Goal: Information Seeking & Learning: Learn about a topic

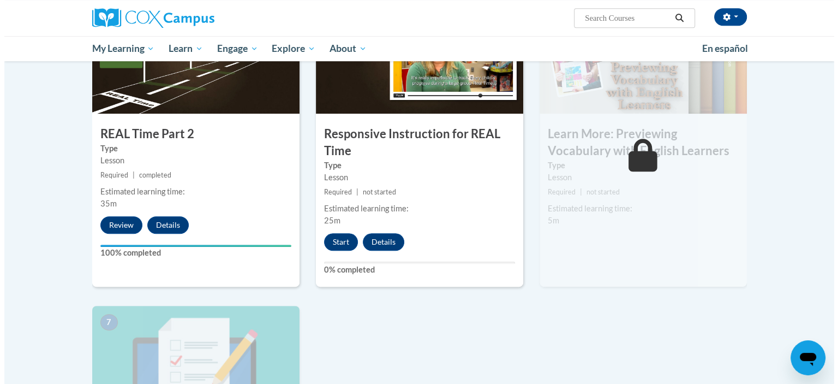
scroll to position [600, 0]
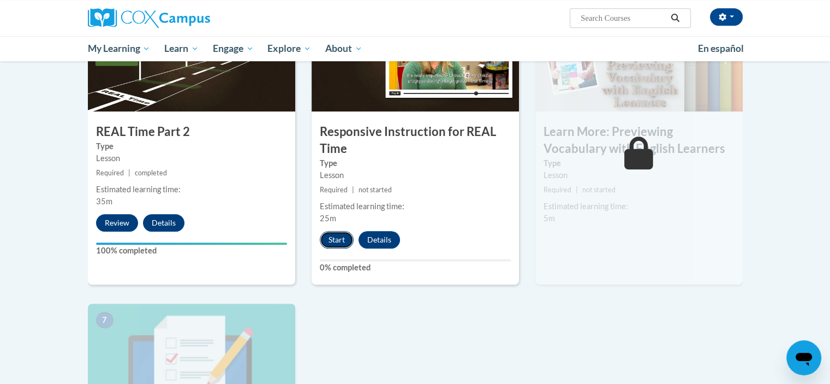
click at [344, 236] on button "Start" at bounding box center [337, 239] width 34 height 17
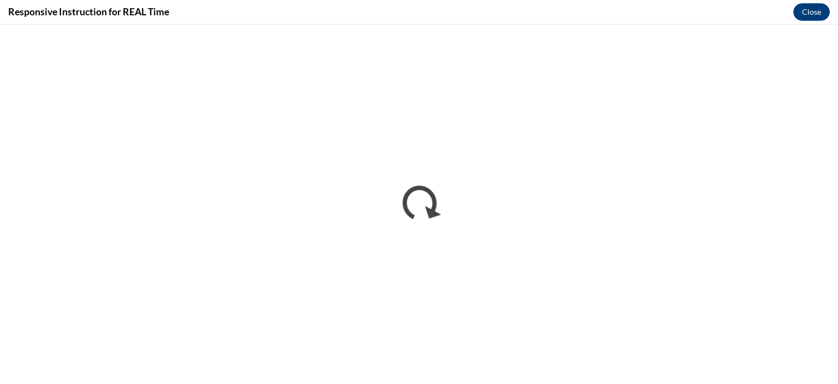
scroll to position [0, 0]
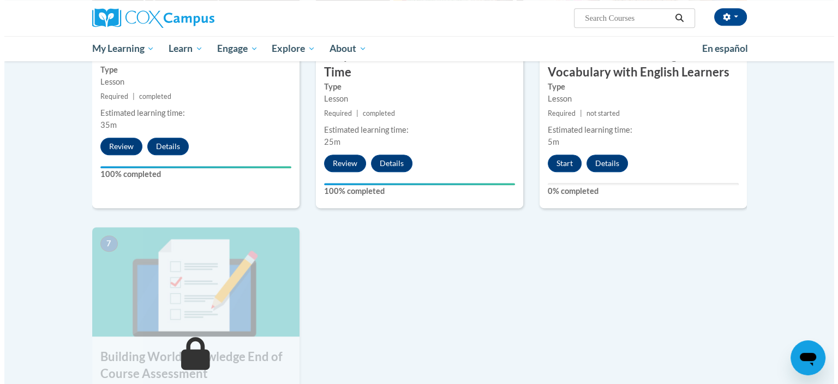
scroll to position [693, 0]
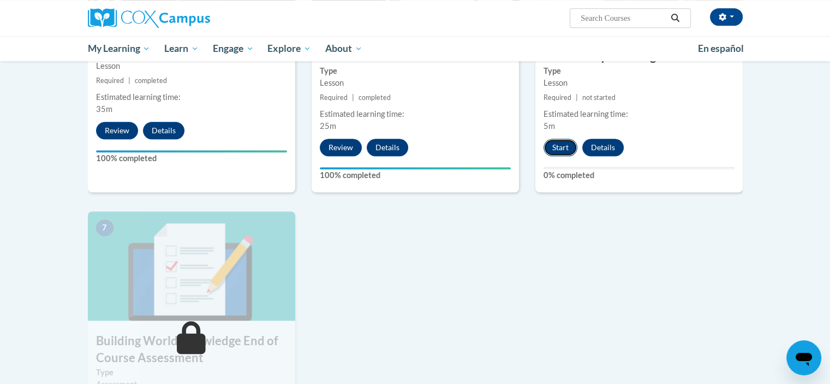
click at [564, 148] on button "Start" at bounding box center [561, 147] width 34 height 17
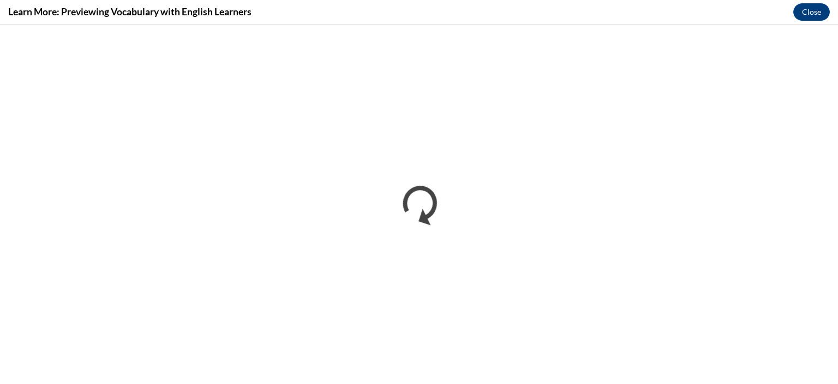
scroll to position [0, 0]
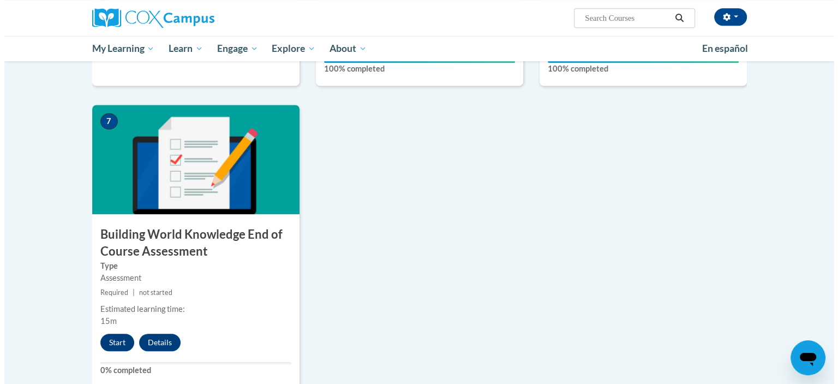
scroll to position [819, 0]
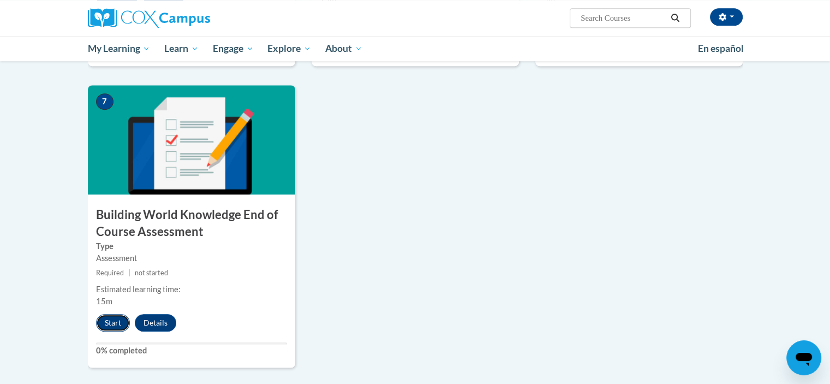
click at [109, 320] on button "Start" at bounding box center [113, 322] width 34 height 17
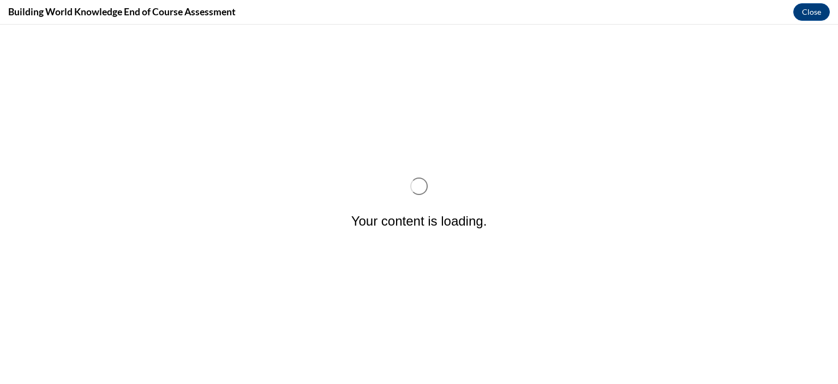
scroll to position [0, 0]
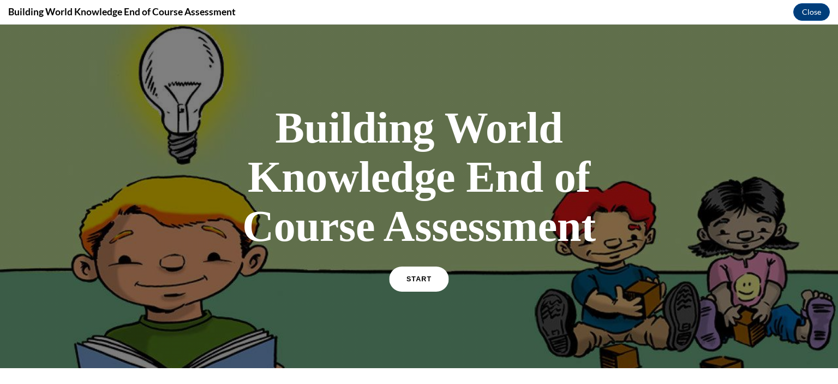
click at [428, 277] on link "START" at bounding box center [418, 278] width 59 height 25
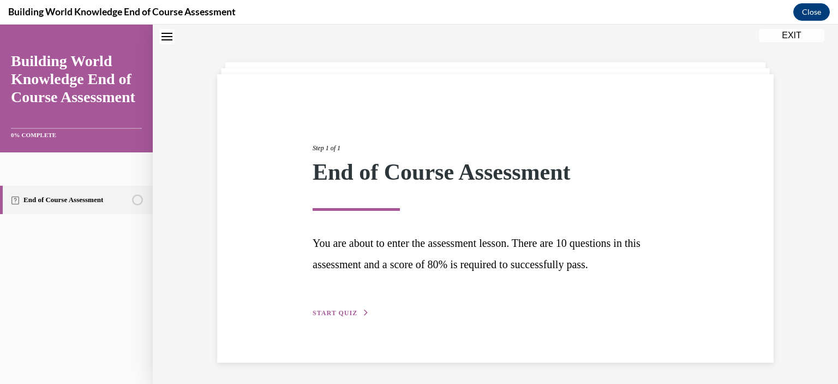
scroll to position [34, 0]
drag, startPoint x: 351, startPoint y: 310, endPoint x: 356, endPoint y: 311, distance: 5.6
click at [352, 310] on span "START QUIZ" at bounding box center [335, 312] width 45 height 8
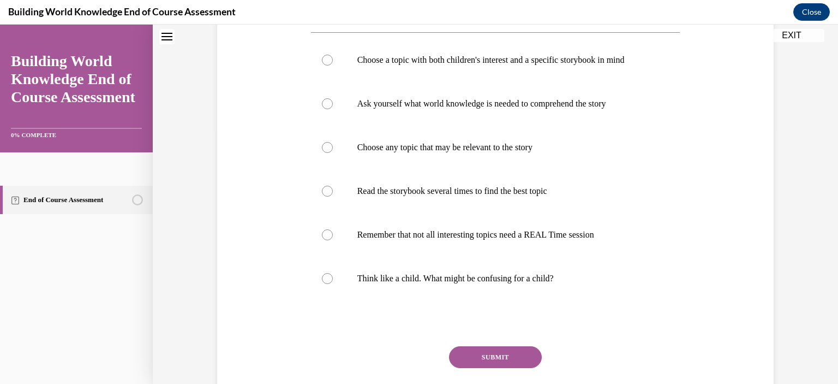
scroll to position [253, 0]
click at [514, 148] on p "Choose any topic that may be relevant to the story" at bounding box center [506, 146] width 296 height 11
click at [333, 148] on input "Choose any topic that may be relevant to the story" at bounding box center [327, 146] width 11 height 11
radio input "true"
click at [503, 360] on button "SUBMIT" at bounding box center [495, 357] width 93 height 22
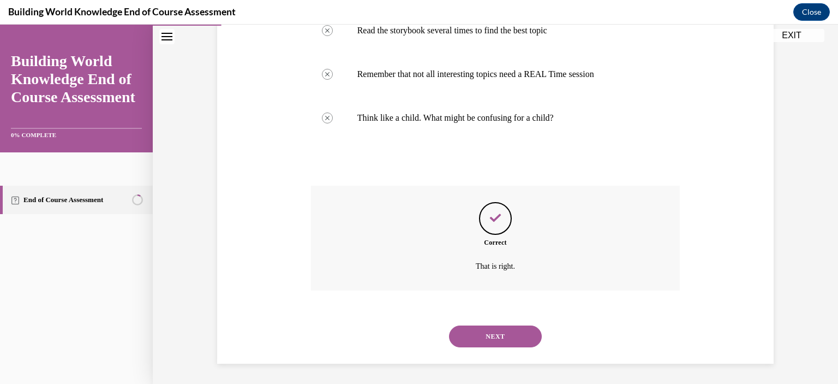
scroll to position [414, 0]
click at [509, 335] on button "NEXT" at bounding box center [495, 335] width 93 height 22
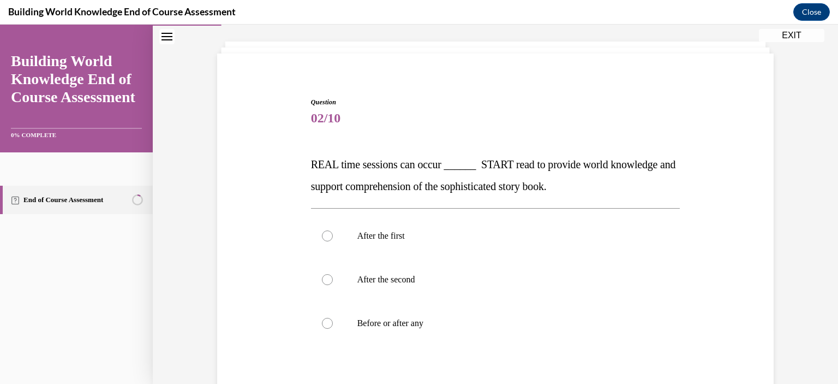
scroll to position [109, 0]
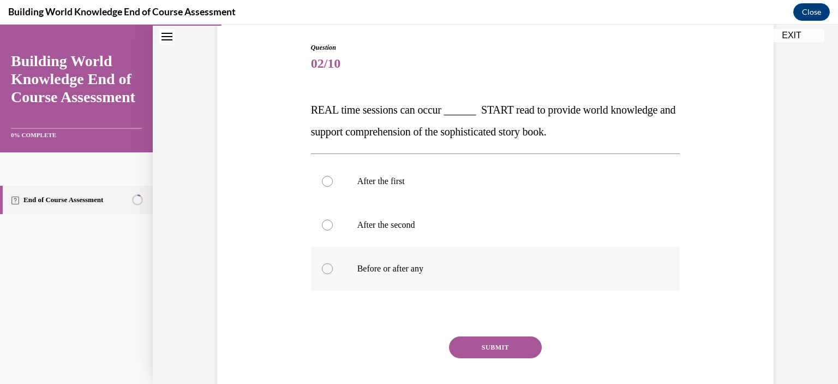
click at [451, 277] on label "Before or after any" at bounding box center [496, 269] width 370 height 44
click at [333, 274] on input "Before or after any" at bounding box center [327, 268] width 11 height 11
radio input "true"
click at [493, 342] on button "SUBMIT" at bounding box center [495, 347] width 93 height 22
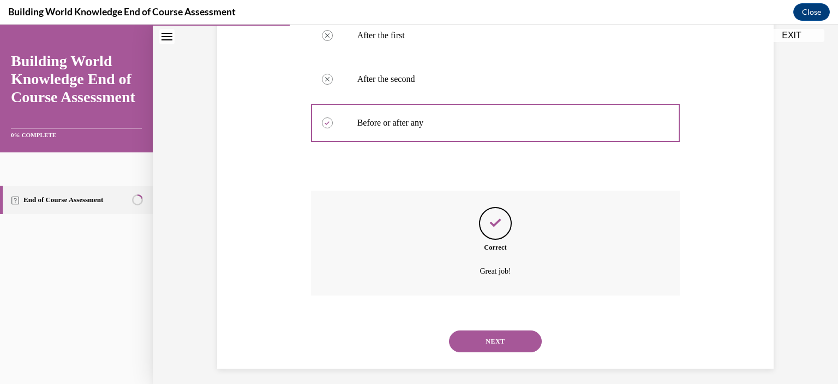
scroll to position [261, 0]
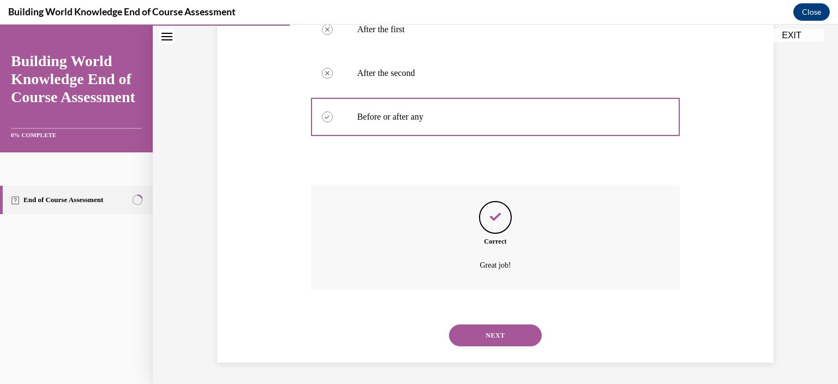
click at [496, 336] on button "NEXT" at bounding box center [495, 335] width 93 height 22
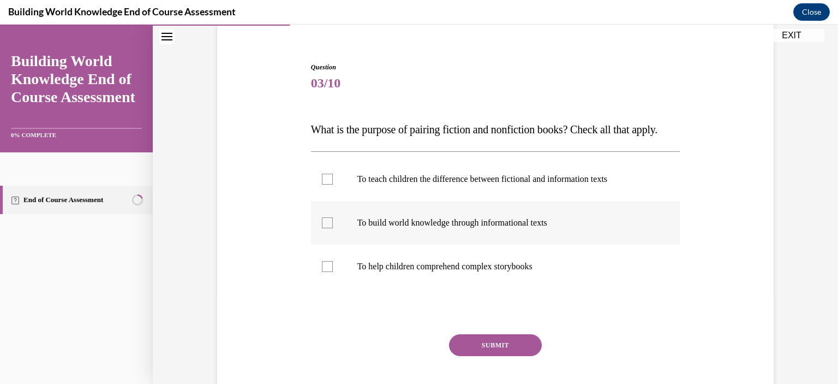
scroll to position [109, 0]
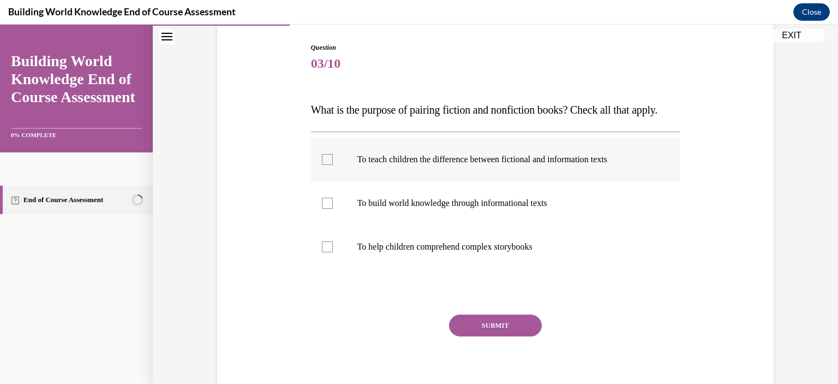
click at [314, 181] on label "To teach children the difference between fictional and information texts" at bounding box center [496, 160] width 370 height 44
click at [322, 165] on input "To teach children the difference between fictional and information texts" at bounding box center [327, 159] width 11 height 11
checkbox input "true"
click at [326, 218] on label "To build world knowledge through informational texts" at bounding box center [496, 203] width 370 height 44
click at [326, 209] on input "To build world knowledge through informational texts" at bounding box center [327, 203] width 11 height 11
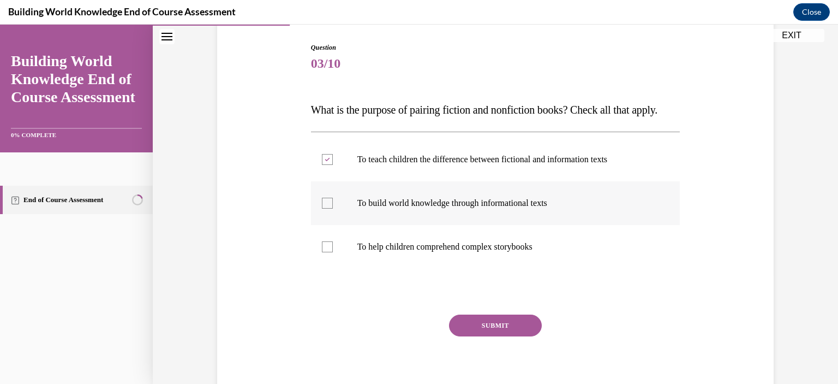
checkbox input "true"
click at [325, 252] on div at bounding box center [327, 246] width 11 height 11
click at [325, 252] on input "To help children comprehend complex storybooks" at bounding box center [327, 246] width 11 height 11
checkbox input "true"
click at [484, 336] on button "SUBMIT" at bounding box center [495, 325] width 93 height 22
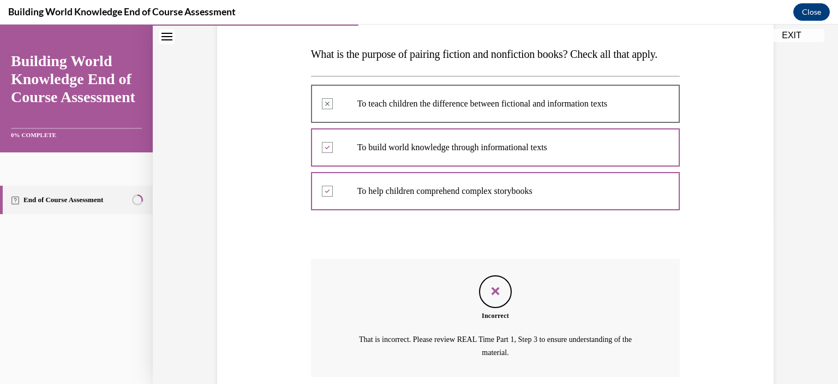
scroll to position [274, 0]
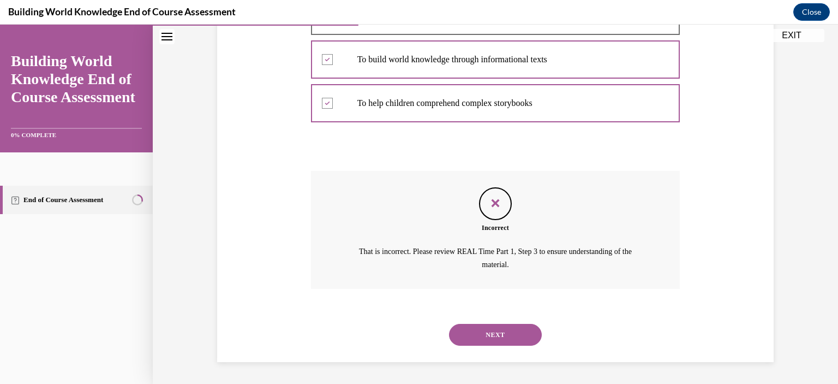
click at [498, 344] on button "NEXT" at bounding box center [495, 335] width 93 height 22
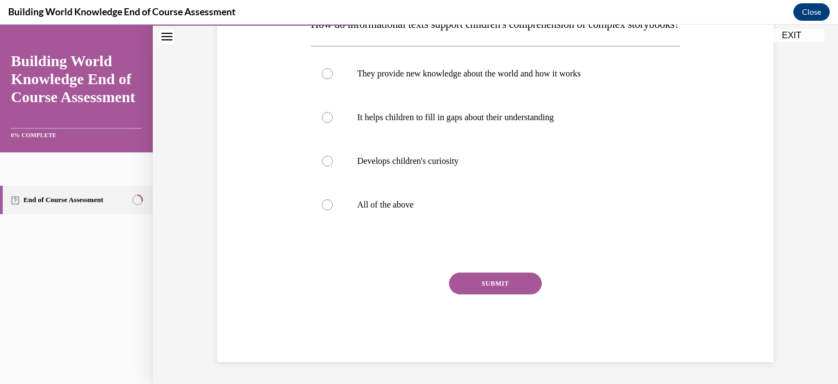
scroll to position [162, 0]
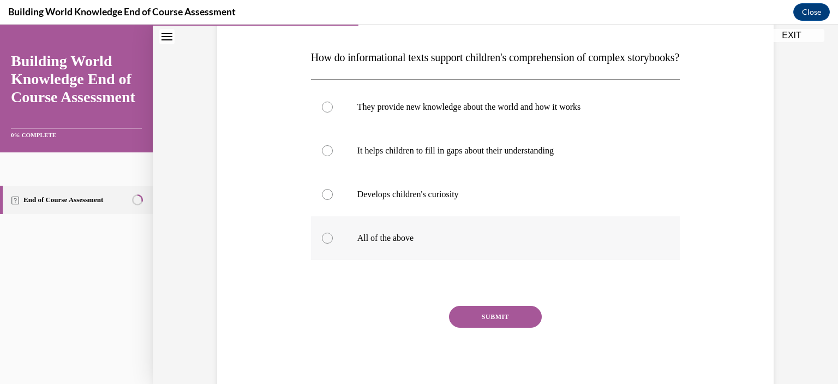
click at [502, 260] on label "All of the above" at bounding box center [496, 238] width 370 height 44
click at [333, 243] on input "All of the above" at bounding box center [327, 238] width 11 height 11
radio input "true"
click at [491, 327] on button "SUBMIT" at bounding box center [495, 317] width 93 height 22
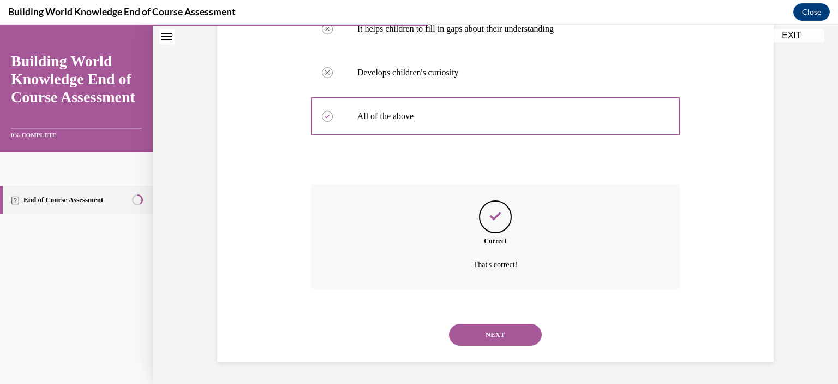
scroll to position [305, 0]
click at [494, 340] on button "NEXT" at bounding box center [495, 335] width 93 height 22
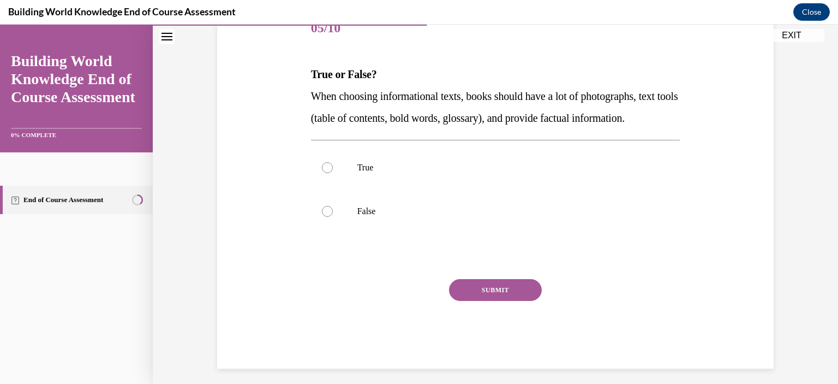
scroll to position [172, 0]
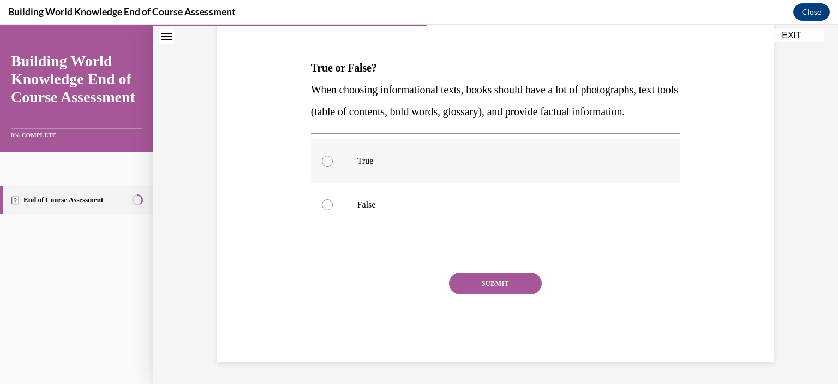
click at [376, 176] on label "True" at bounding box center [496, 161] width 370 height 44
click at [333, 166] on input "True" at bounding box center [327, 161] width 11 height 11
radio input "true"
click at [468, 278] on button "SUBMIT" at bounding box center [495, 283] width 93 height 22
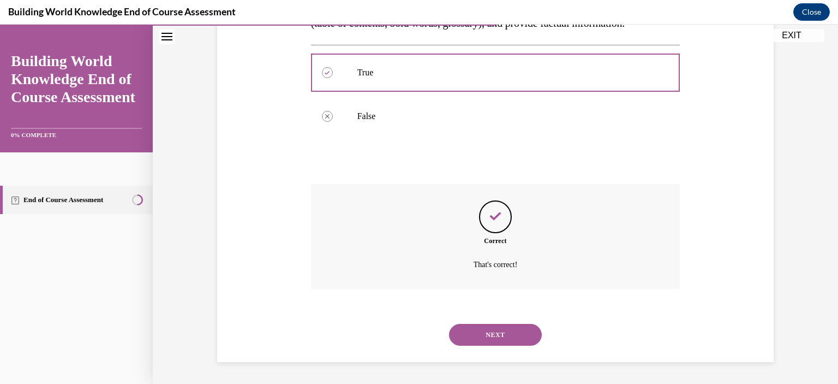
scroll to position [261, 0]
click at [511, 335] on button "NEXT" at bounding box center [495, 335] width 93 height 22
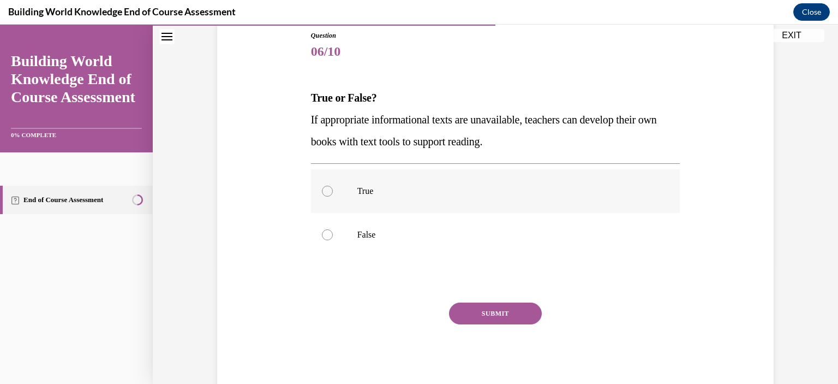
click at [425, 187] on p "True" at bounding box center [506, 191] width 296 height 11
click at [333, 187] on input "True" at bounding box center [327, 191] width 11 height 11
radio input "true"
click at [515, 319] on button "SUBMIT" at bounding box center [495, 313] width 93 height 22
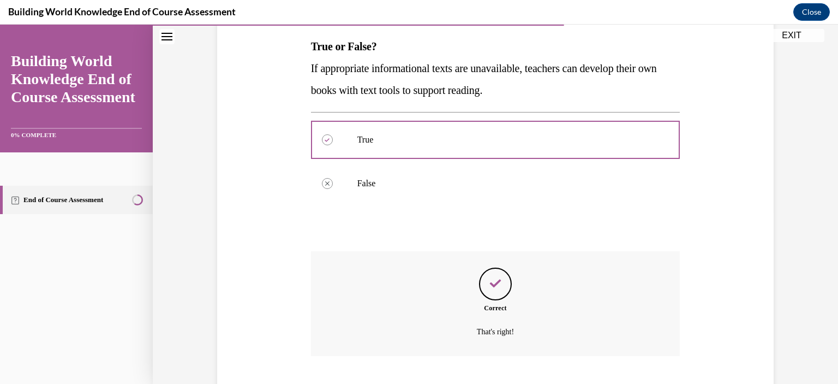
scroll to position [239, 0]
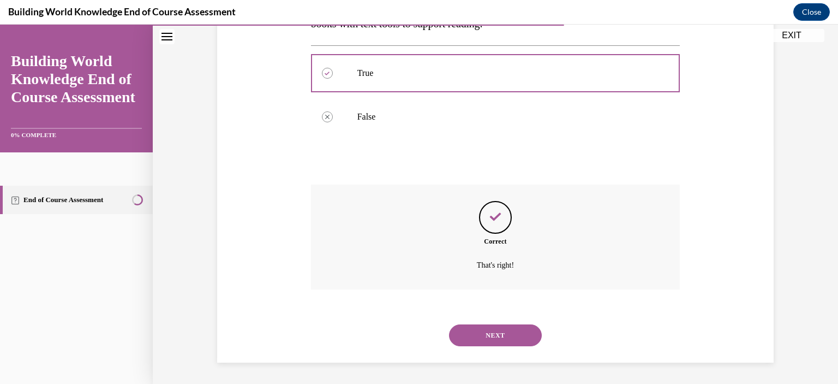
click at [505, 344] on button "NEXT" at bounding box center [495, 335] width 93 height 22
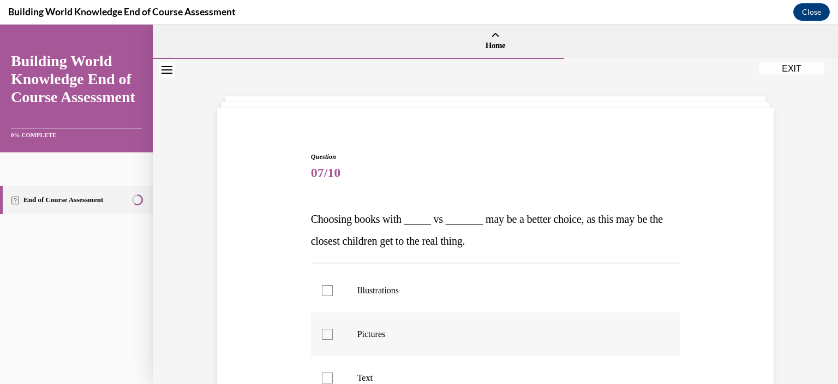
scroll to position [55, 0]
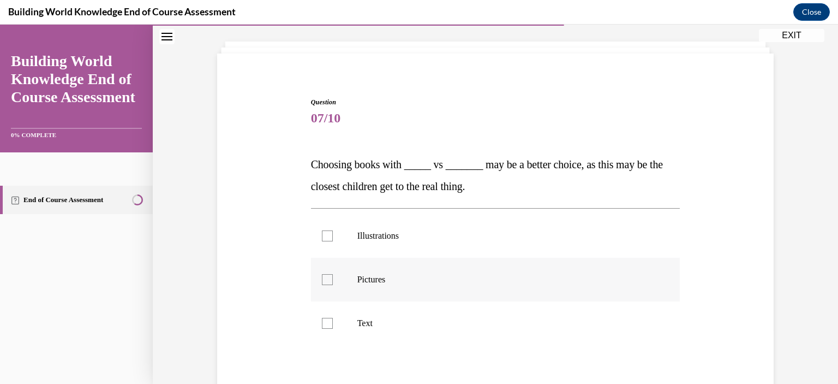
click at [492, 287] on label "Pictures" at bounding box center [496, 280] width 370 height 44
click at [333, 285] on input "Pictures" at bounding box center [327, 279] width 11 height 11
checkbox input "true"
click at [484, 247] on label "Illustrations" at bounding box center [496, 236] width 370 height 44
click at [333, 241] on input "Illustrations" at bounding box center [327, 235] width 11 height 11
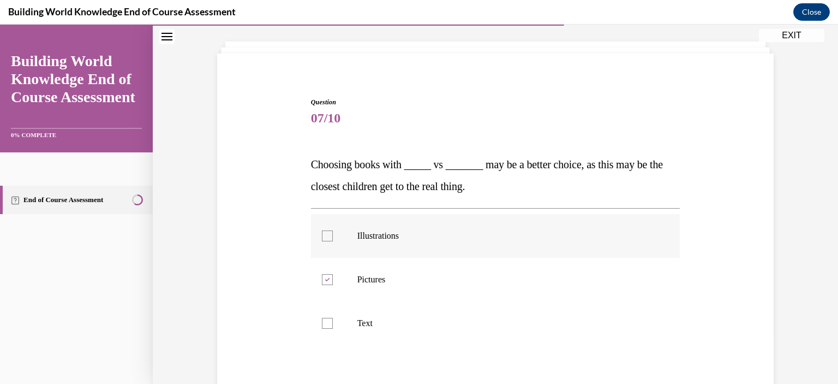
checkbox input "true"
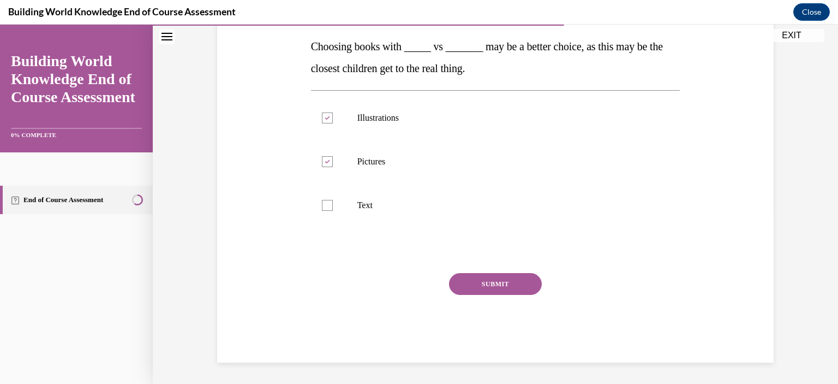
click at [495, 273] on button "SUBMIT" at bounding box center [495, 284] width 93 height 22
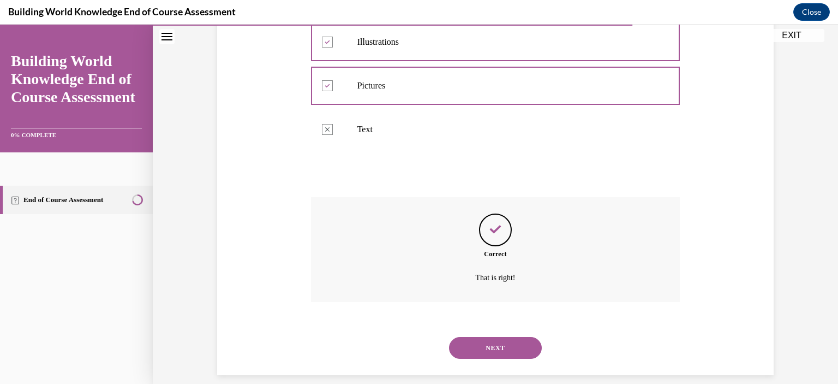
scroll to position [261, 0]
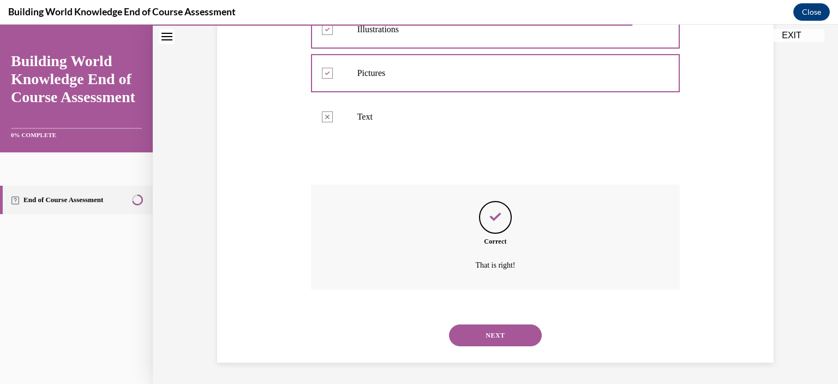
click at [510, 336] on button "NEXT" at bounding box center [495, 335] width 93 height 22
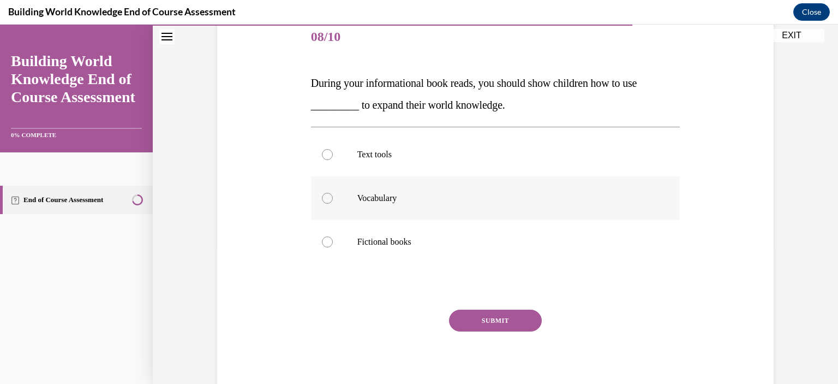
scroll to position [172, 0]
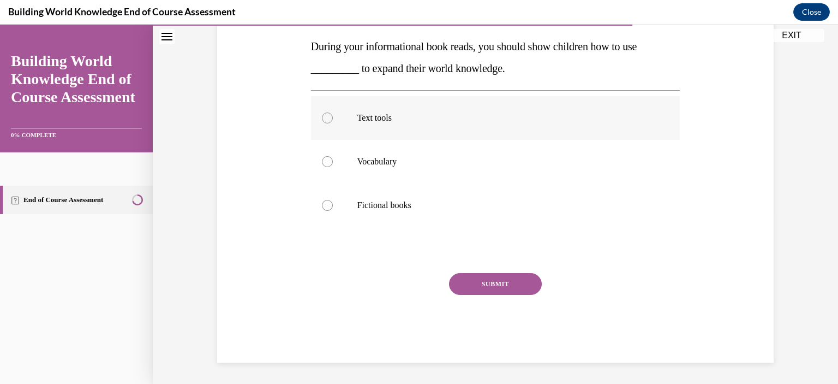
click at [415, 127] on label "Text tools" at bounding box center [496, 118] width 370 height 44
click at [333, 123] on input "Text tools" at bounding box center [327, 117] width 11 height 11
radio input "true"
click at [486, 279] on button "SUBMIT" at bounding box center [495, 284] width 93 height 22
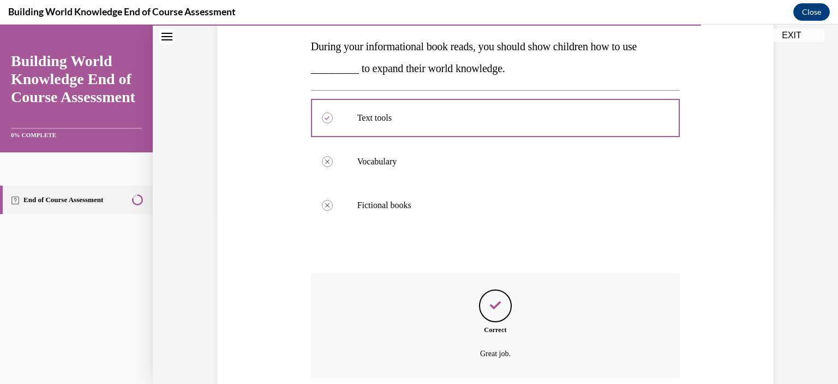
scroll to position [261, 0]
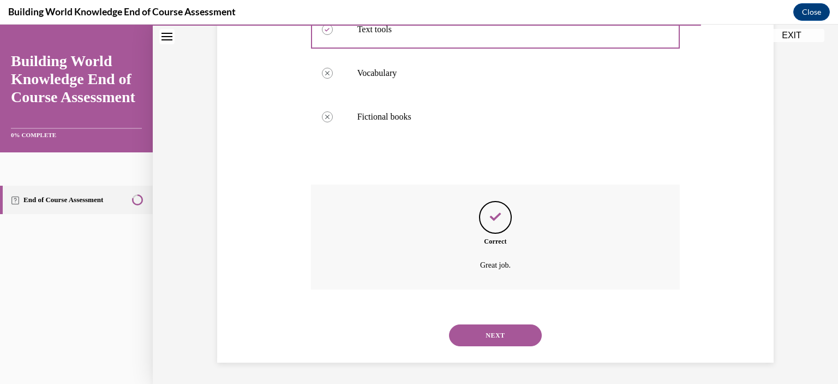
click at [500, 333] on button "NEXT" at bounding box center [495, 335] width 93 height 22
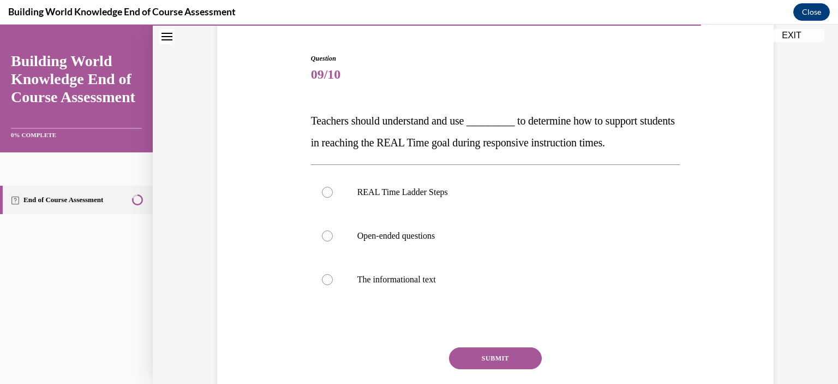
scroll to position [109, 0]
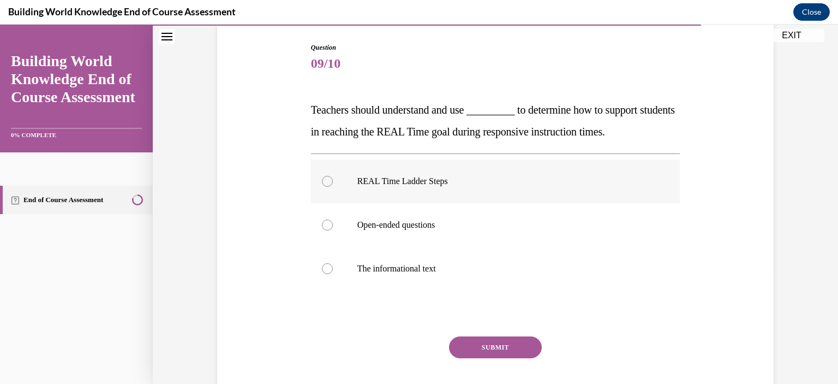
click at [471, 199] on label "REAL Time Ladder Steps" at bounding box center [496, 181] width 370 height 44
click at [333, 187] on input "REAL Time Ladder Steps" at bounding box center [327, 181] width 11 height 11
radio input "true"
click at [480, 348] on button "SUBMIT" at bounding box center [495, 347] width 93 height 22
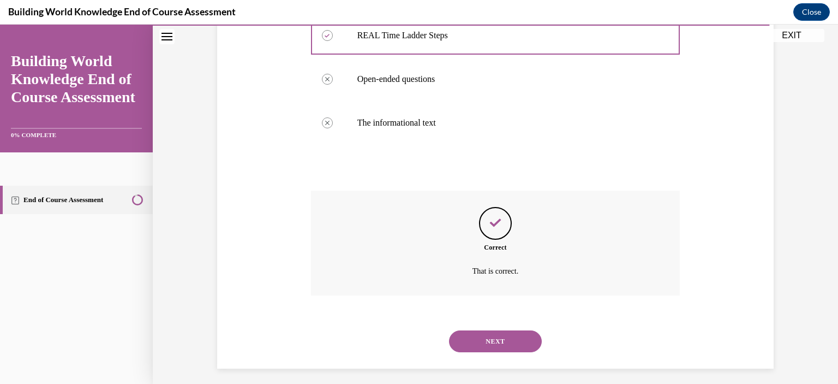
scroll to position [261, 0]
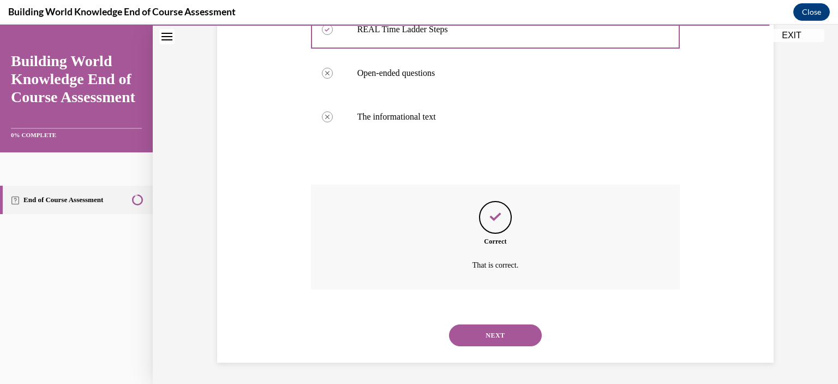
click at [481, 341] on button "NEXT" at bounding box center [495, 335] width 93 height 22
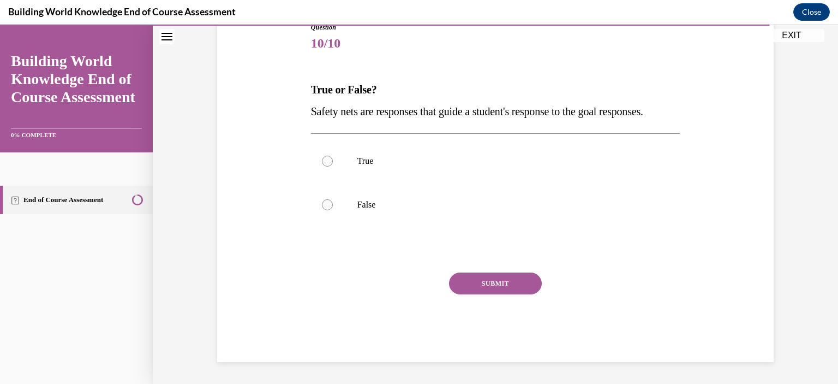
scroll to position [121, 0]
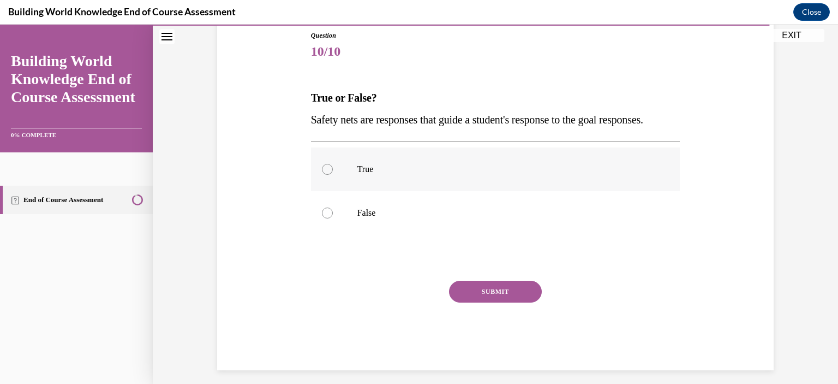
click at [406, 175] on p "True" at bounding box center [506, 169] width 296 height 11
click at [333, 175] on input "True" at bounding box center [327, 169] width 11 height 11
radio input "true"
click at [498, 302] on button "SUBMIT" at bounding box center [495, 292] width 93 height 22
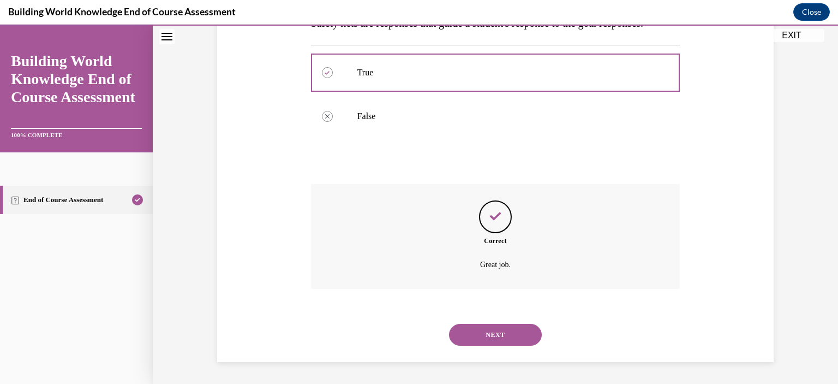
scroll to position [239, 0]
click at [496, 343] on button "NEXT" at bounding box center [495, 335] width 93 height 22
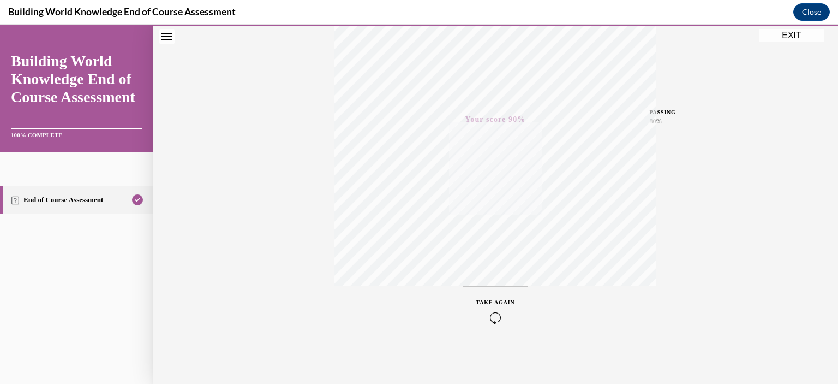
scroll to position [0, 0]
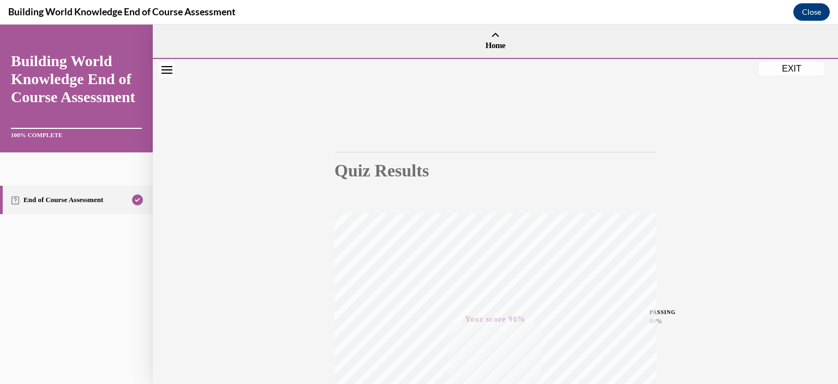
click at [772, 67] on button "EXIT" at bounding box center [791, 68] width 65 height 13
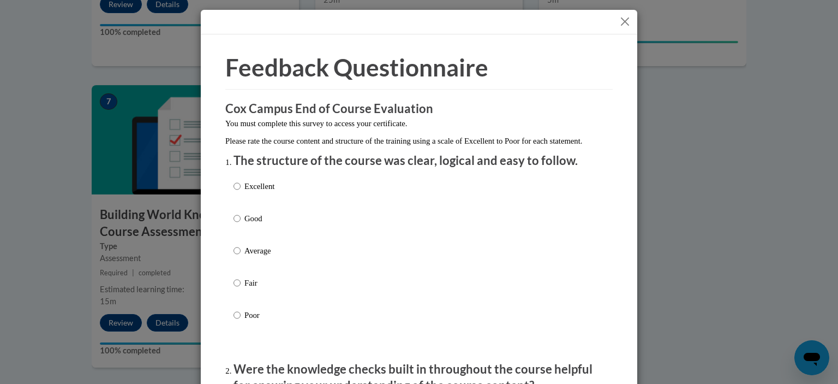
click at [618, 22] on button "Close" at bounding box center [625, 22] width 14 height 14
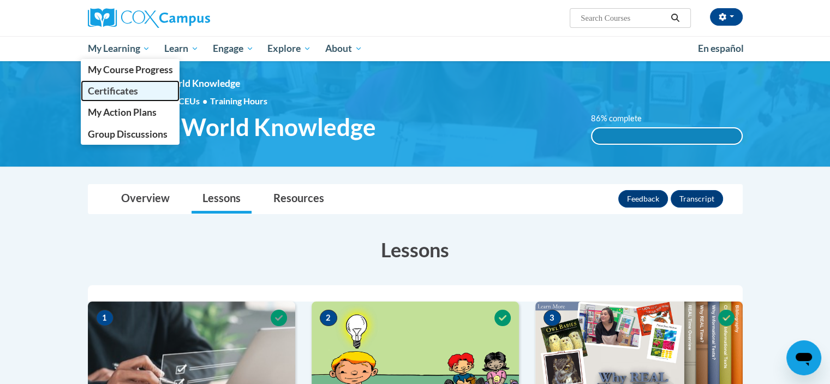
click at [126, 88] on span "Certificates" at bounding box center [112, 90] width 50 height 11
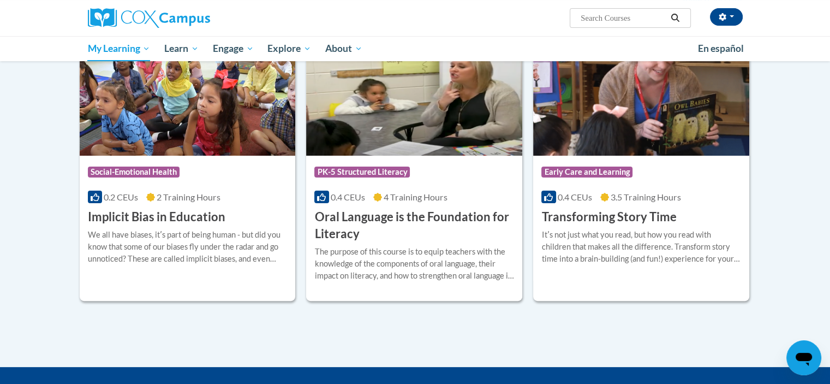
scroll to position [164, 0]
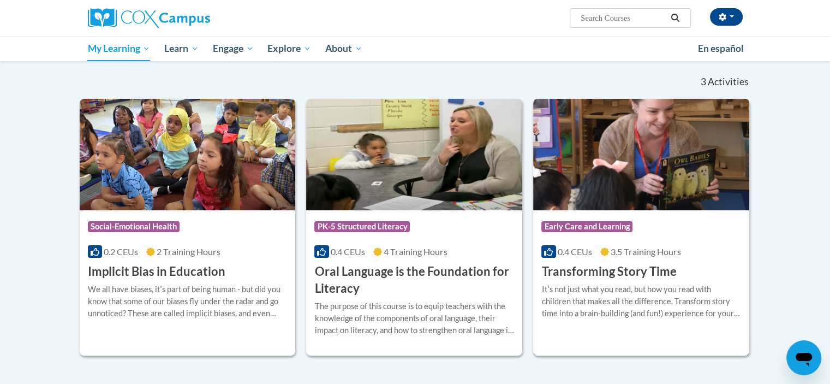
click at [676, 213] on div "Course Category: Early Care and Learning 0.4 CEUs 3.5 Training Hours COURSE Tra…" at bounding box center [641, 245] width 216 height 70
